Goal: Information Seeking & Learning: Learn about a topic

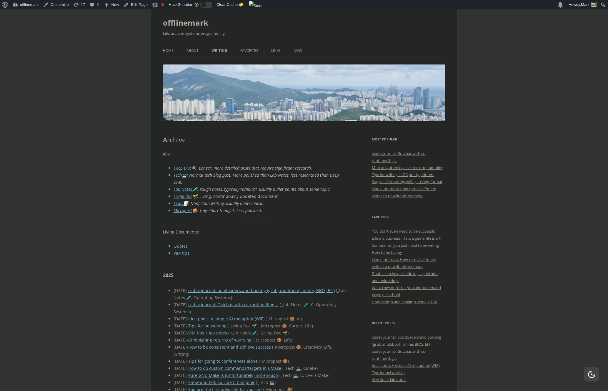
scroll to position [17, 0]
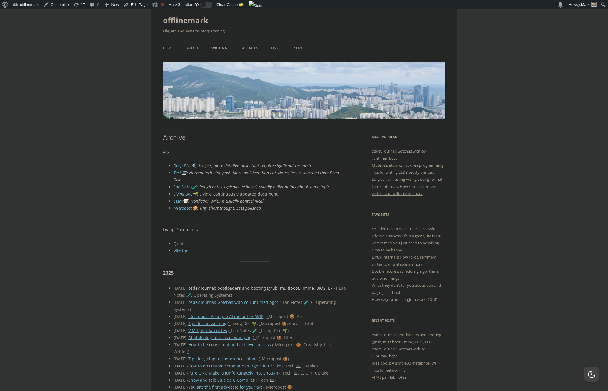
click at [255, 286] on link "osdev journal: bootloaders and booting (grub, multiboot, limine, BIOS, EFI)" at bounding box center [261, 288] width 146 height 6
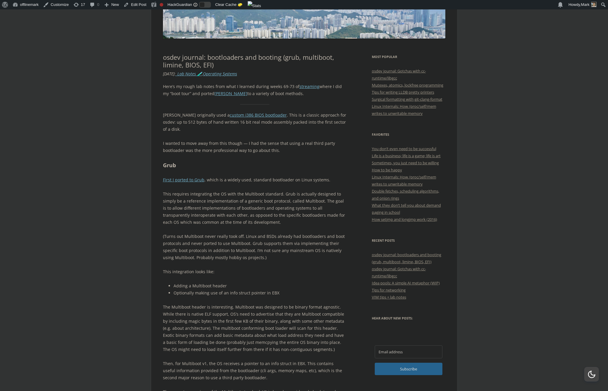
scroll to position [108, 0]
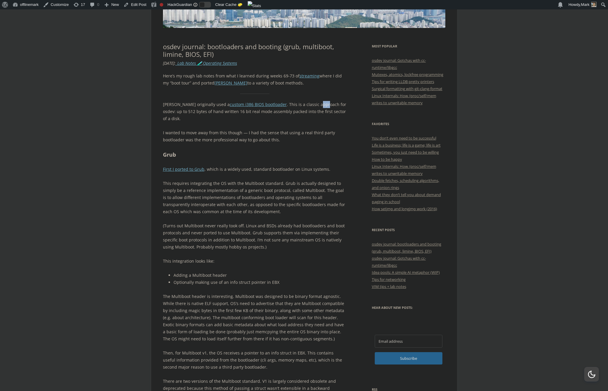
drag, startPoint x: 292, startPoint y: 104, endPoint x: 299, endPoint y: 105, distance: 6.9
click at [299, 105] on p "[PERSON_NAME] originally used a custom i386 BIOS bootloader . This is a classic…" at bounding box center [255, 111] width 184 height 21
click at [299, 105] on p "JOS originally used a custom i386 BIOS bootloader . This is a classic approach …" at bounding box center [255, 111] width 184 height 21
click at [291, 111] on p "JOS originally used a custom i386 BIOS bootloader . This is a classic approach …" at bounding box center [255, 111] width 184 height 21
click at [276, 112] on p "JOS originally used a custom i386 BIOS bootloader . This is a classic approach …" at bounding box center [255, 111] width 184 height 21
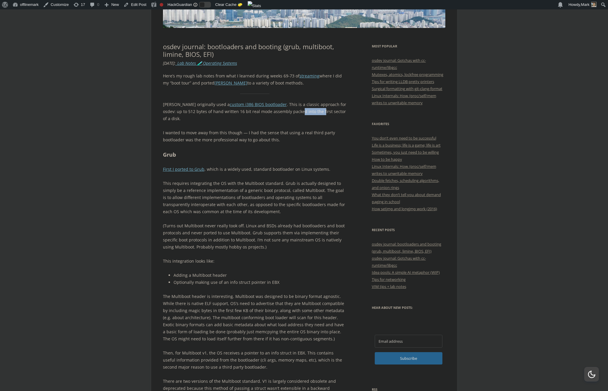
drag, startPoint x: 275, startPoint y: 112, endPoint x: 297, endPoint y: 112, distance: 22.6
click at [296, 112] on p "JOS originally used a custom i386 BIOS bootloader . This is a classic approach …" at bounding box center [255, 111] width 184 height 21
click at [298, 112] on p "JOS originally used a custom i386 BIOS bootloader . This is a classic approach …" at bounding box center [255, 111] width 184 height 21
drag, startPoint x: 237, startPoint y: 127, endPoint x: 263, endPoint y: 127, distance: 26.8
click at [263, 129] on p "I wanted to move away from this though — I had the sense that using a real thir…" at bounding box center [255, 136] width 184 height 14
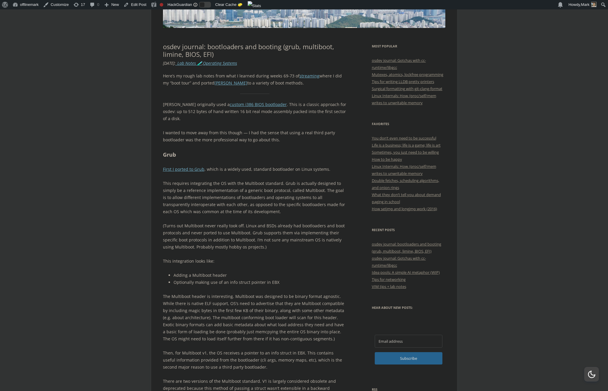
click at [265, 129] on p "I wanted to move away from this though — I had the sense that using a real thir…" at bounding box center [255, 136] width 184 height 14
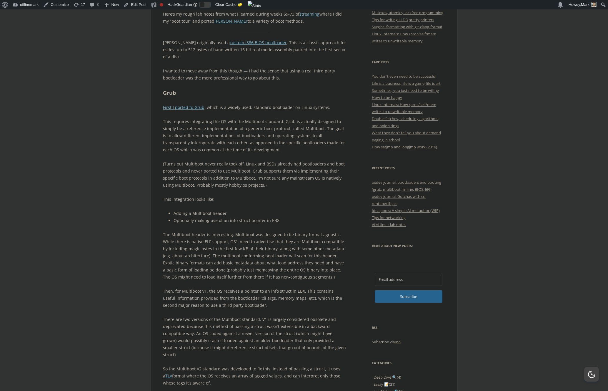
scroll to position [171, 0]
drag, startPoint x: 234, startPoint y: 97, endPoint x: 280, endPoint y: 99, distance: 45.3
click at [279, 103] on p "First I ported to Grub , which is a widely used, standard bootloader on Linux s…" at bounding box center [255, 106] width 184 height 7
click at [280, 103] on p "First I ported to Grub , which is a widely used, standard bootloader on Linux s…" at bounding box center [255, 106] width 184 height 7
drag, startPoint x: 312, startPoint y: 99, endPoint x: 269, endPoint y: 99, distance: 42.6
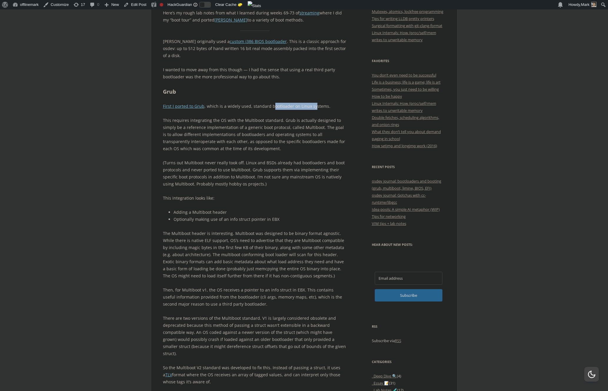
click at [269, 103] on p "First I ported to Grub , which is a widely used, standard bootloader on Linux s…" at bounding box center [255, 106] width 184 height 7
click at [268, 103] on p "First I ported to Grub , which is a widely used, standard bootloader on Linux s…" at bounding box center [255, 106] width 184 height 7
drag, startPoint x: 190, startPoint y: 115, endPoint x: 220, endPoint y: 115, distance: 30.3
click at [220, 117] on p "This requires integrating the OS with the Multiboot standard. Grub is actually …" at bounding box center [255, 134] width 184 height 35
click at [221, 117] on p "This requires integrating the OS with the Multiboot standard. Grub is actually …" at bounding box center [255, 134] width 184 height 35
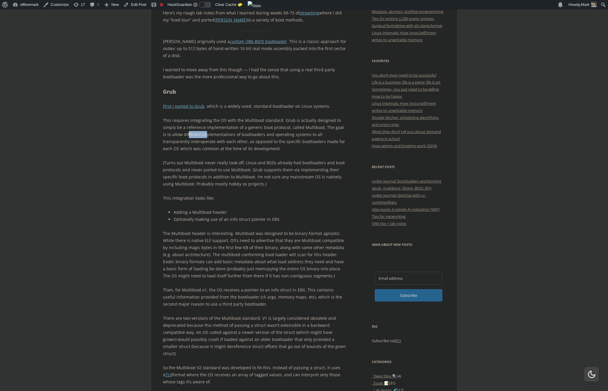
drag, startPoint x: 183, startPoint y: 126, endPoint x: 204, endPoint y: 127, distance: 20.3
click at [203, 127] on p "This requires integrating the OS with the Multiboot standard. Grub is actually …" at bounding box center [255, 134] width 184 height 35
click at [204, 128] on p "This requires integrating the OS with the Multiboot standard. Grub is actually …" at bounding box center [255, 134] width 184 height 35
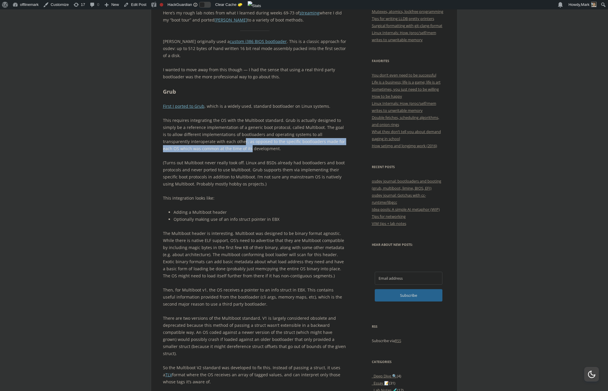
drag, startPoint x: 215, startPoint y: 136, endPoint x: 223, endPoint y: 142, distance: 9.8
click at [221, 142] on p "This requires integrating the OS with the Multiboot standard. Grub is actually …" at bounding box center [255, 134] width 184 height 35
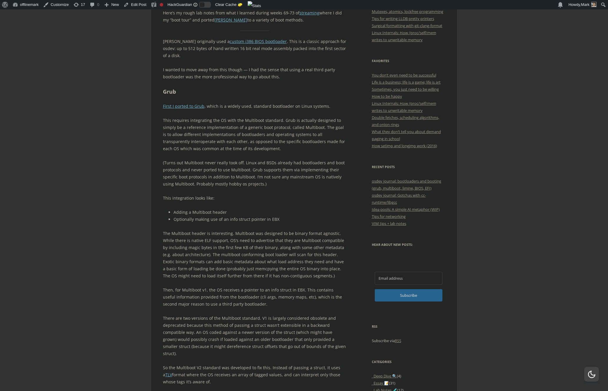
click at [225, 142] on p "This requires integrating the OS with the Multiboot standard. Grub is actually …" at bounding box center [255, 134] width 184 height 35
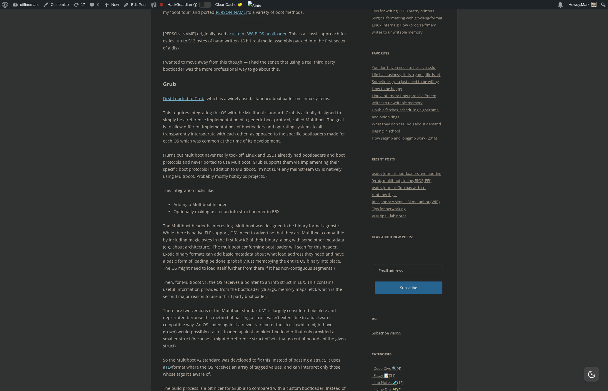
scroll to position [182, 0]
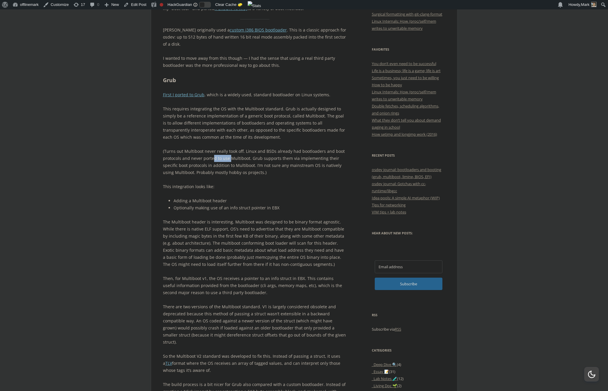
drag, startPoint x: 214, startPoint y: 149, endPoint x: 231, endPoint y: 150, distance: 16.8
click at [231, 150] on p "(Turns out Multiboot never really took off. Linux and BSDs already had bootload…" at bounding box center [255, 162] width 184 height 28
click at [237, 150] on p "(Turns out Multiboot never really took off. Linux and BSDs already had bootload…" at bounding box center [255, 162] width 184 height 28
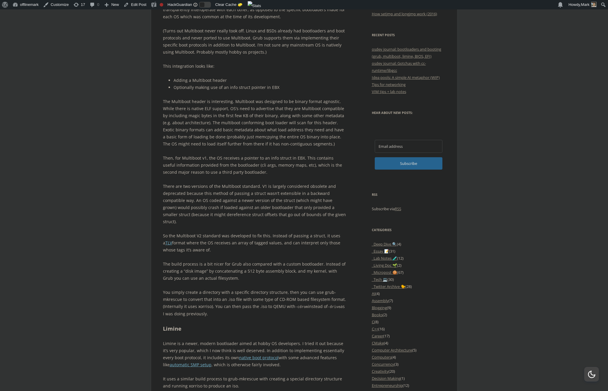
scroll to position [291, 0]
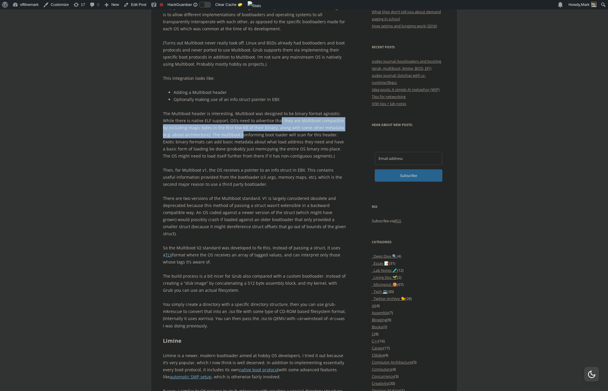
drag, startPoint x: 265, startPoint y: 113, endPoint x: 236, endPoint y: 127, distance: 32.6
click at [233, 127] on p "The Multiboot header is interesting. Multiboot was designed to be binary format…" at bounding box center [255, 134] width 184 height 49
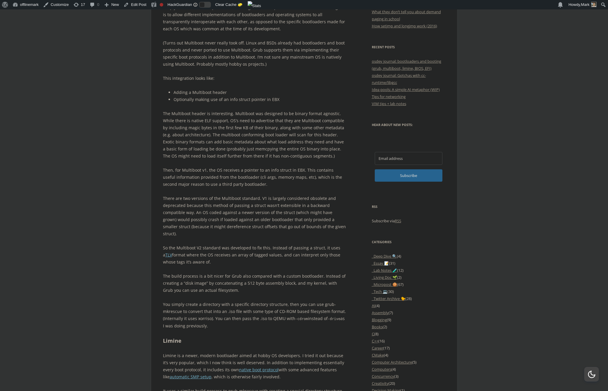
click at [236, 128] on p "The Multiboot header is interesting. Multiboot was designed to be binary format…" at bounding box center [255, 134] width 184 height 49
click at [218, 127] on p "The Multiboot header is interesting. Multiboot was designed to be binary format…" at bounding box center [255, 134] width 184 height 49
drag, startPoint x: 218, startPoint y: 127, endPoint x: 245, endPoint y: 128, distance: 26.2
click at [244, 128] on p "The Multiboot header is interesting. Multiboot was designed to be binary format…" at bounding box center [255, 134] width 184 height 49
click at [246, 129] on p "The Multiboot header is interesting. Multiboot was designed to be binary format…" at bounding box center [255, 134] width 184 height 49
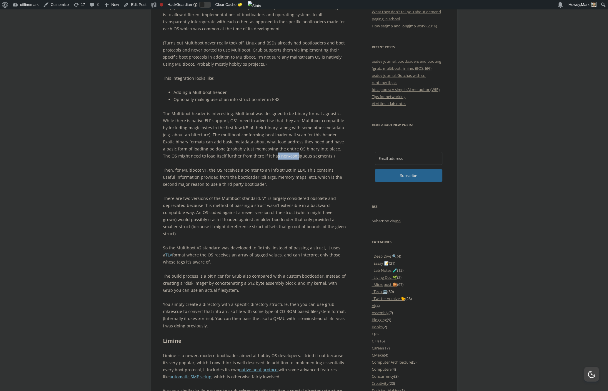
drag, startPoint x: 258, startPoint y: 148, endPoint x: 279, endPoint y: 148, distance: 20.6
click at [279, 148] on p "The Multiboot header is interesting. Multiboot was designed to be binary format…" at bounding box center [255, 134] width 184 height 49
click at [282, 149] on p "The Multiboot header is interesting. Multiboot was designed to be binary format…" at bounding box center [255, 134] width 184 height 49
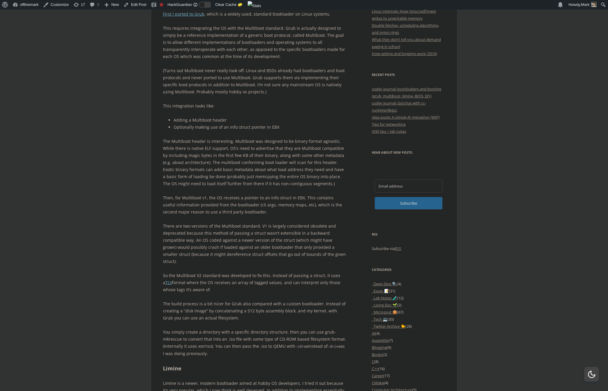
scroll to position [280, 0]
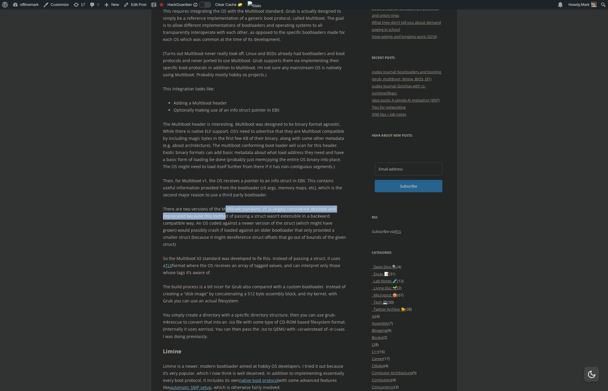
drag, startPoint x: 223, startPoint y: 209, endPoint x: 227, endPoint y: 212, distance: 5.8
click at [226, 212] on p "There are two versions of the Multiboot standard. V1 is largely considered obso…" at bounding box center [255, 226] width 184 height 42
click at [228, 212] on p "There are two versions of the Multiboot standard. V1 is largely considered obso…" at bounding box center [255, 226] width 184 height 42
drag, startPoint x: 211, startPoint y: 217, endPoint x: 221, endPoint y: 219, distance: 10.4
click at [221, 218] on p "There are two versions of the Multiboot standard. V1 is largely considered obso…" at bounding box center [255, 226] width 184 height 42
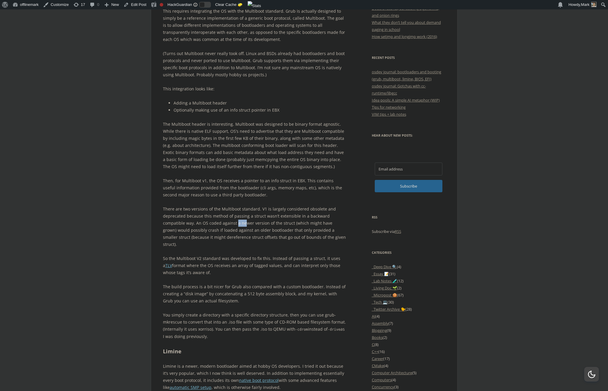
click at [222, 219] on p "There are two versions of the Multiboot standard. V1 is largely considered obso…" at bounding box center [255, 226] width 184 height 42
drag, startPoint x: 210, startPoint y: 245, endPoint x: 224, endPoint y: 244, distance: 14.2
click at [224, 255] on p "So the Multiboot V2 standard was developed to fix this. Instead of passing a st…" at bounding box center [255, 265] width 184 height 21
click at [225, 255] on p "So the Multiboot V2 standard was developed to fix this. Instead of passing a st…" at bounding box center [255, 265] width 184 height 21
click at [208, 255] on p "So the Multiboot V2 standard was developed to fix this. Instead of passing a st…" at bounding box center [255, 265] width 184 height 21
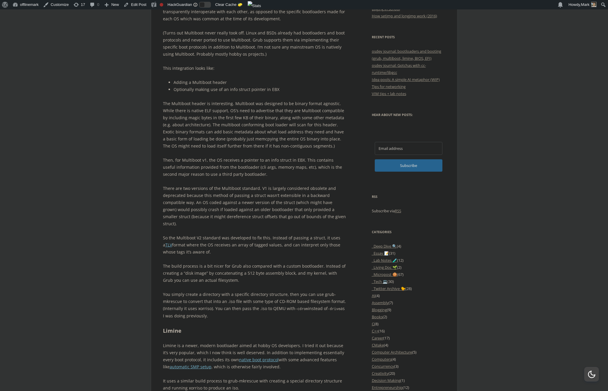
scroll to position [313, 0]
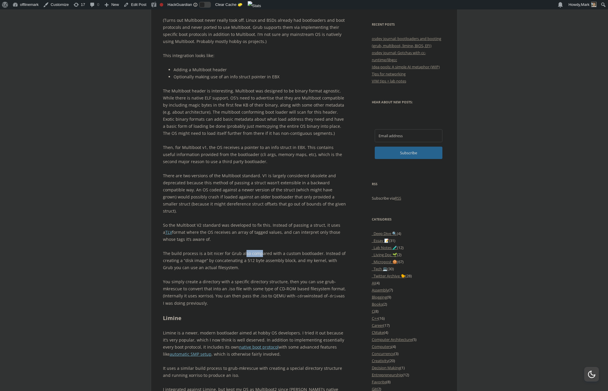
drag, startPoint x: 241, startPoint y: 241, endPoint x: 256, endPoint y: 240, distance: 14.7
click at [256, 250] on p "The build process is a bit nicer for Grub also compared with a custom bootloade…" at bounding box center [255, 260] width 184 height 21
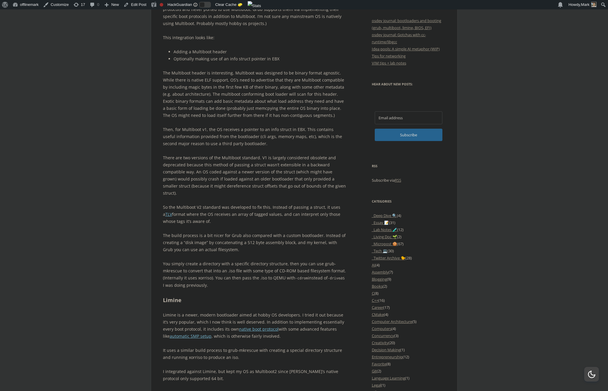
scroll to position [335, 0]
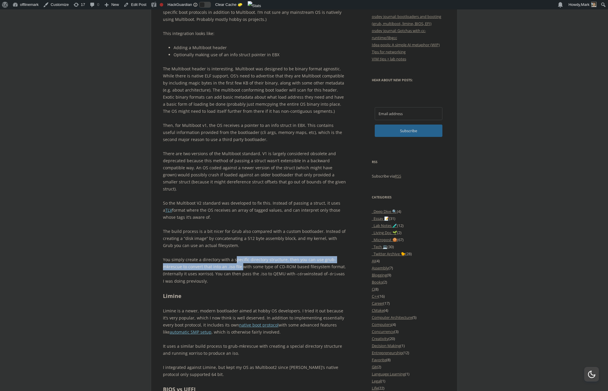
drag, startPoint x: 237, startPoint y: 248, endPoint x: 241, endPoint y: 250, distance: 3.9
click at [241, 256] on p "You simply create a directory with a specific directory structure, then you can…" at bounding box center [255, 270] width 184 height 29
click at [245, 256] on p "You simply create a directory with a specific directory structure, then you can…" at bounding box center [255, 270] width 184 height 29
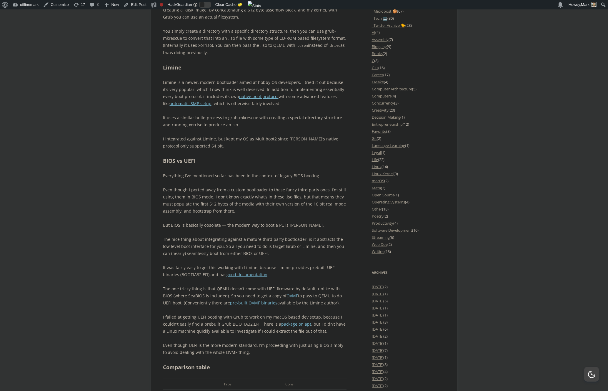
scroll to position [565, 0]
drag, startPoint x: 234, startPoint y: 231, endPoint x: 233, endPoint y: 234, distance: 3.9
click at [233, 234] on p "The nice thing about integrating against a mature third party bootloader, is it…" at bounding box center [255, 244] width 184 height 21
click at [239, 236] on p "The nice thing about integrating against a mature third party bootloader, is it…" at bounding box center [255, 244] width 184 height 21
drag, startPoint x: 264, startPoint y: 252, endPoint x: 283, endPoint y: 253, distance: 18.8
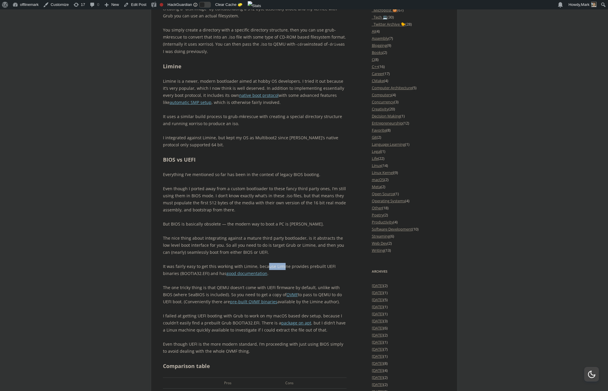
click at [282, 263] on p "It was fairly easy to get this working with Limine, because Limine provides pre…" at bounding box center [255, 270] width 184 height 14
click at [286, 263] on p "It was fairly easy to get this working with Limine, because Limine provides pre…" at bounding box center [255, 270] width 184 height 14
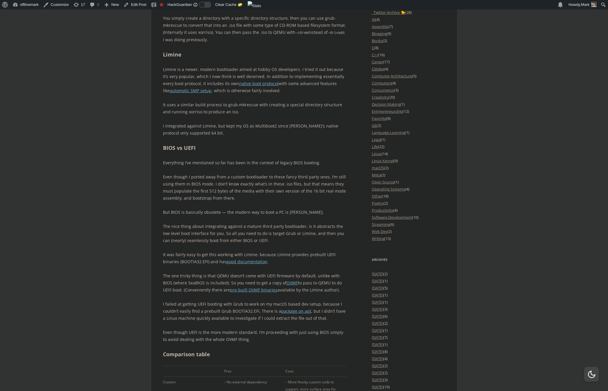
scroll to position [578, 0]
drag, startPoint x: 302, startPoint y: 257, endPoint x: 311, endPoint y: 258, distance: 9.2
click at [308, 271] on p "The one tricky thing is that QEMU doesn’t come with UEFI firmware by default, u…" at bounding box center [255, 281] width 184 height 21
click at [312, 271] on p "The one tricky thing is that QEMU doesn’t come with UEFI firmware by default, u…" at bounding box center [255, 281] width 184 height 21
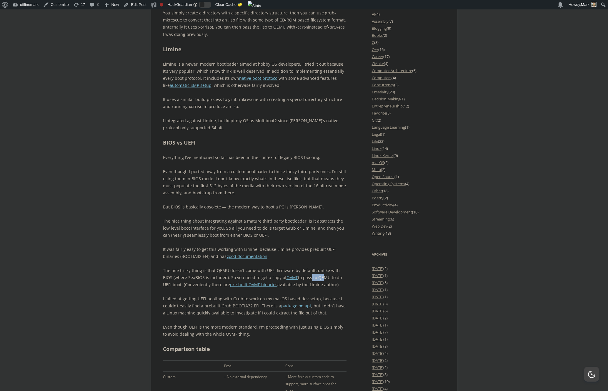
drag, startPoint x: 298, startPoint y: 262, endPoint x: 313, endPoint y: 263, distance: 15.3
click at [311, 267] on p "The one tricky thing is that QEMU doesn’t come with UEFI firmware by default, u…" at bounding box center [255, 277] width 184 height 21
click at [313, 267] on p "The one tricky thing is that QEMU doesn’t come with UEFI firmware by default, u…" at bounding box center [255, 277] width 184 height 21
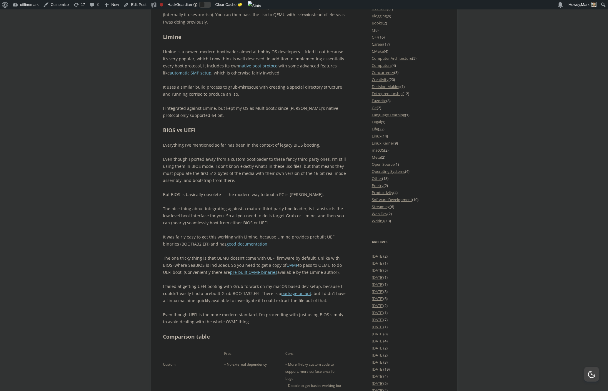
scroll to position [596, 0]
drag, startPoint x: 214, startPoint y: 271, endPoint x: 236, endPoint y: 272, distance: 22.4
click at [234, 281] on p "I failed at getting UEFI booting with Grub to work on my macOS based dev setup,…" at bounding box center [255, 291] width 184 height 21
click at [238, 281] on p "I failed at getting UEFI booting with Grub to work on my macOS based dev setup,…" at bounding box center [255, 291] width 184 height 21
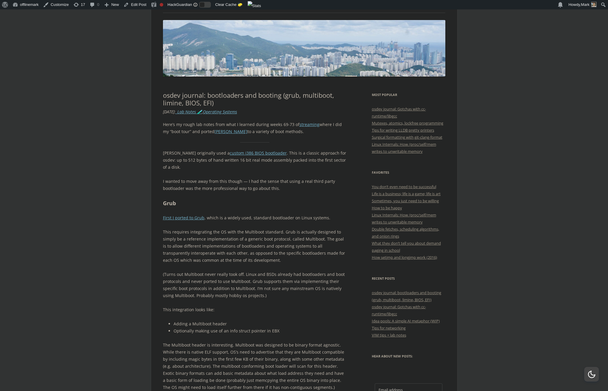
scroll to position [0, 0]
